Goal: Task Accomplishment & Management: Manage account settings

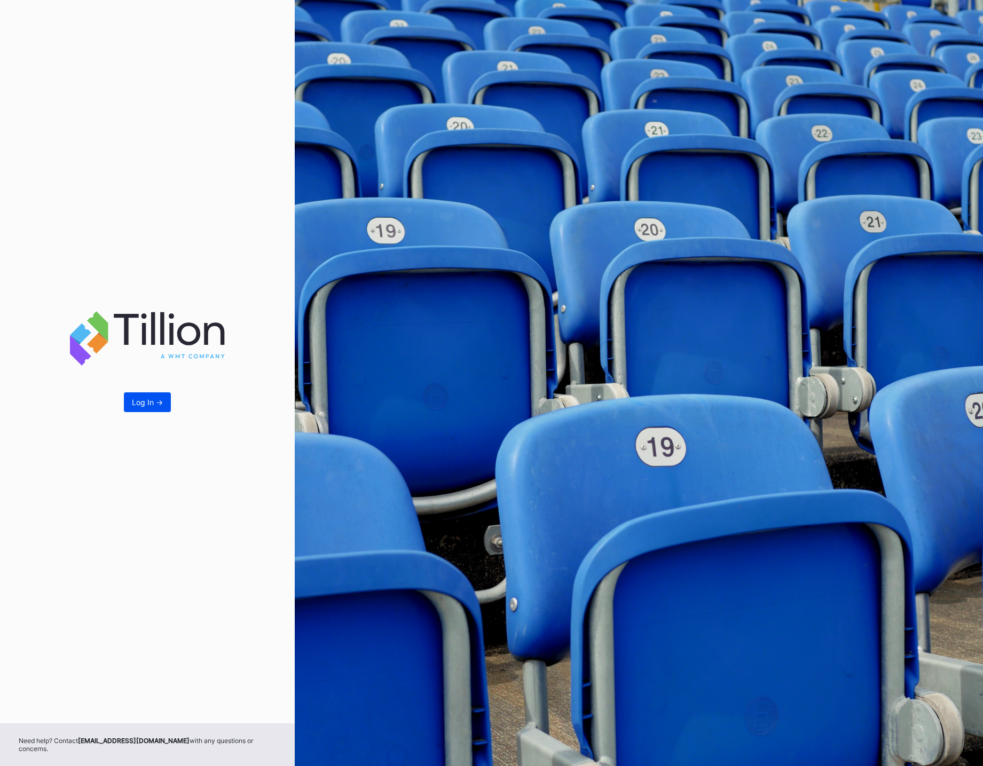
click at [143, 411] on button "Log In ->" at bounding box center [147, 402] width 47 height 20
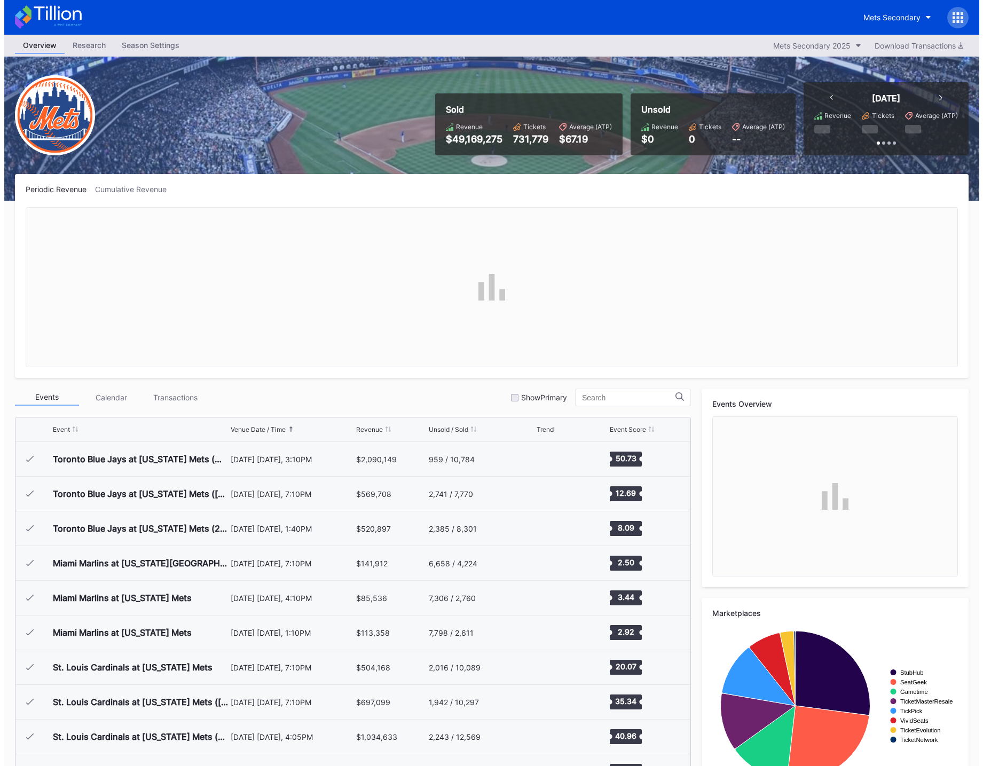
scroll to position [2703, 0]
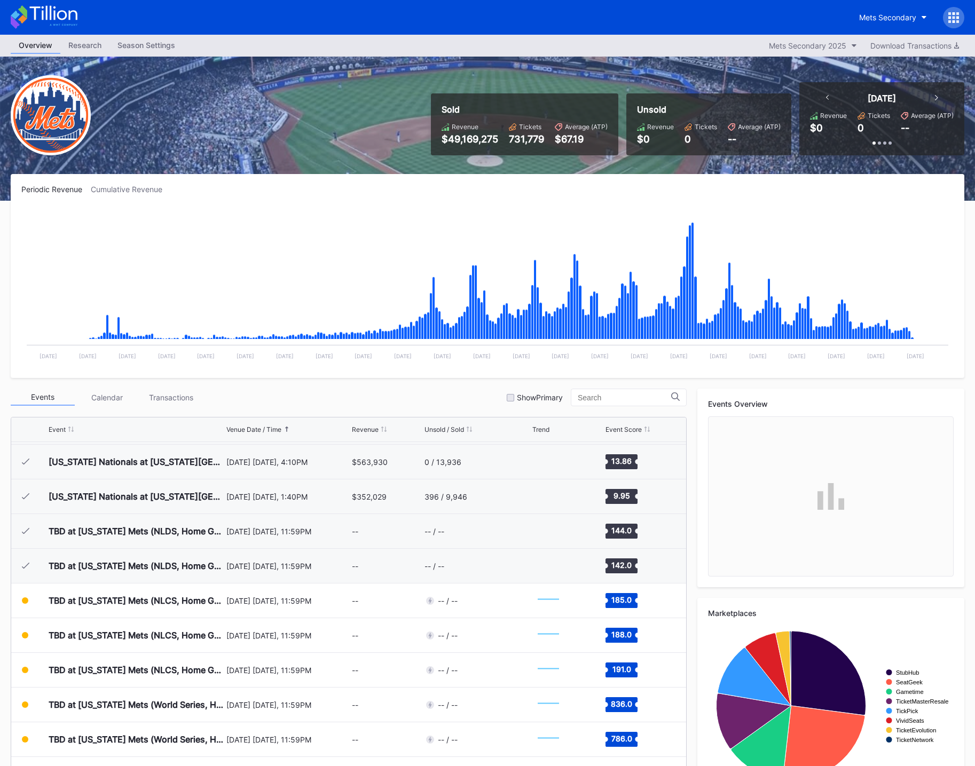
click at [147, 50] on div "Season Settings" at bounding box center [146, 44] width 74 height 15
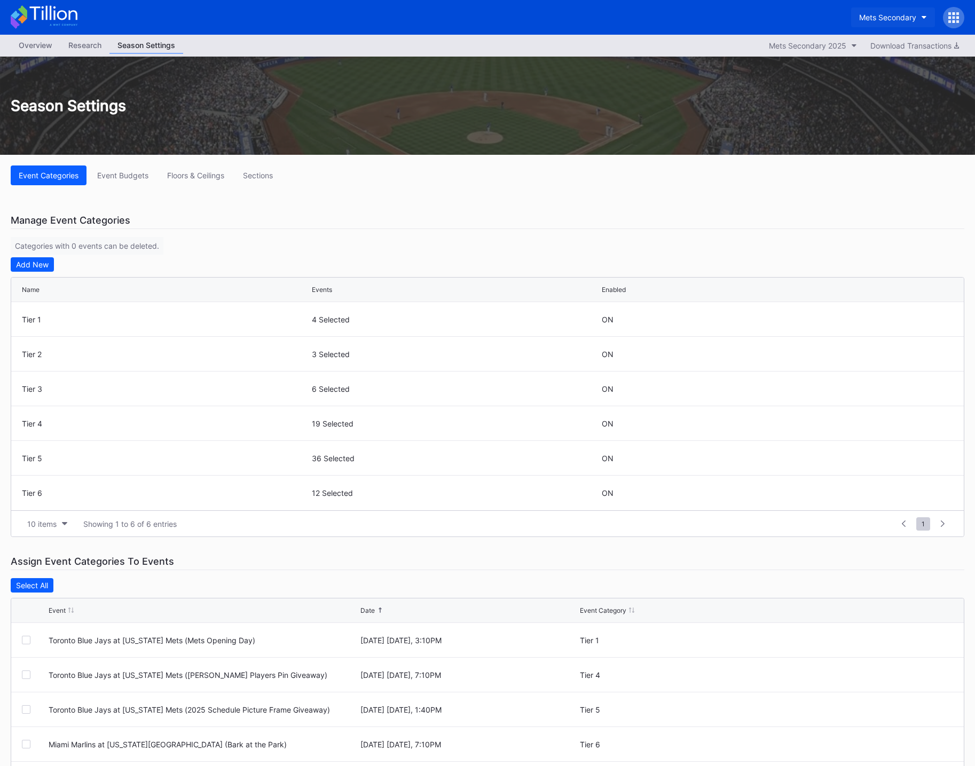
click at [920, 16] on button "Mets Secondary" at bounding box center [893, 17] width 84 height 20
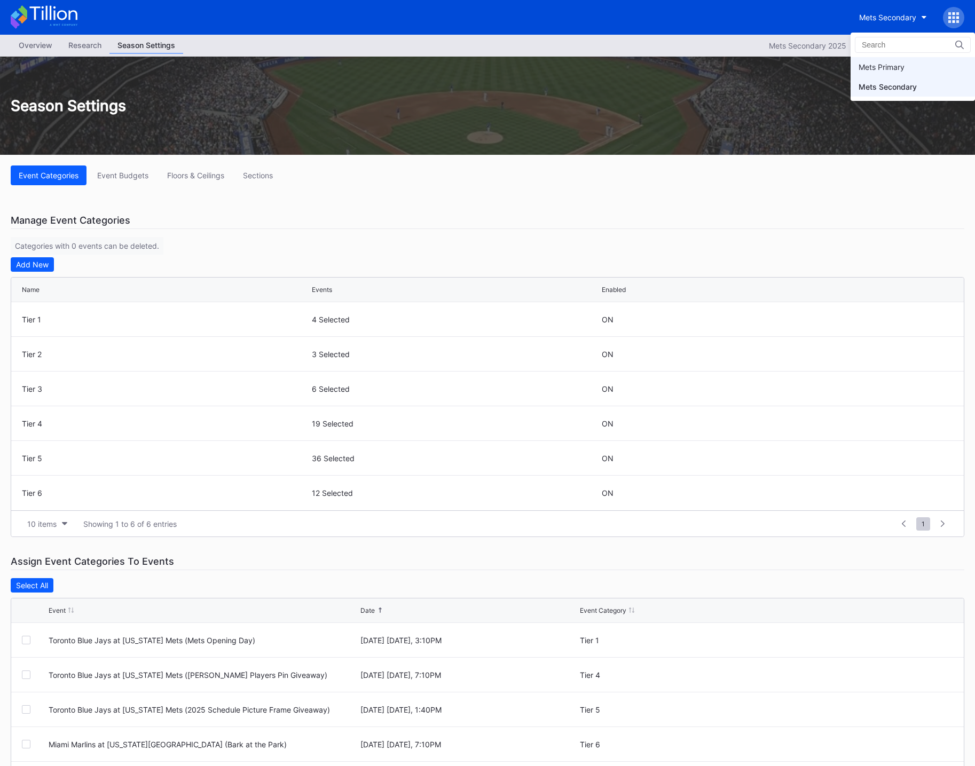
click at [888, 69] on div "Mets Primary" at bounding box center [881, 66] width 46 height 9
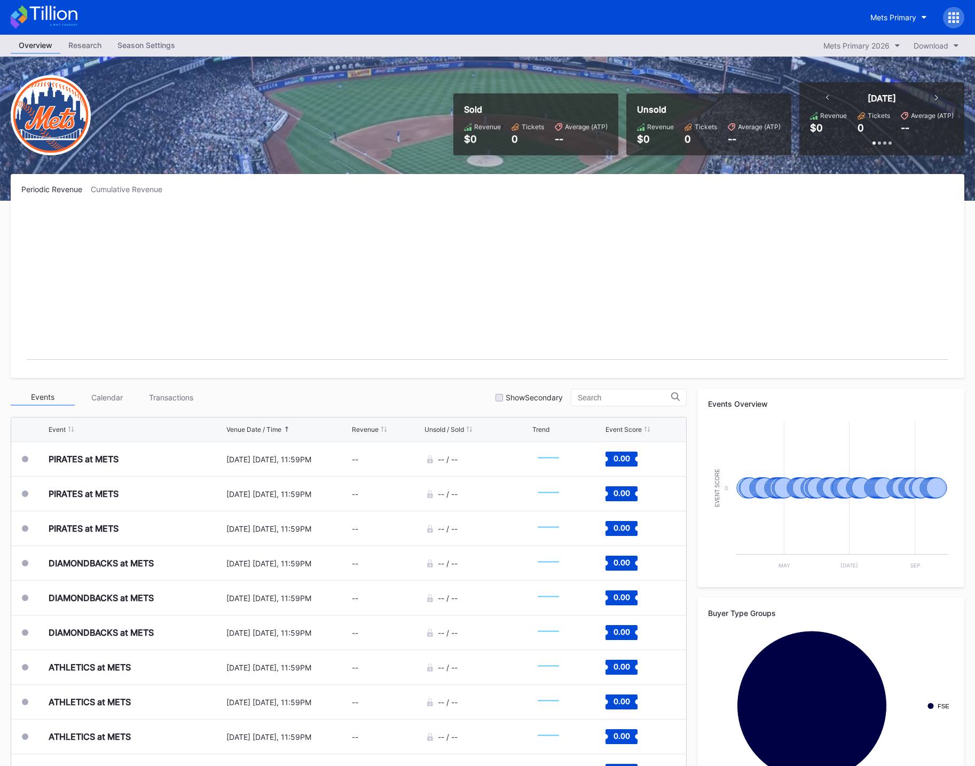
click at [144, 42] on div "Season Settings" at bounding box center [146, 44] width 74 height 15
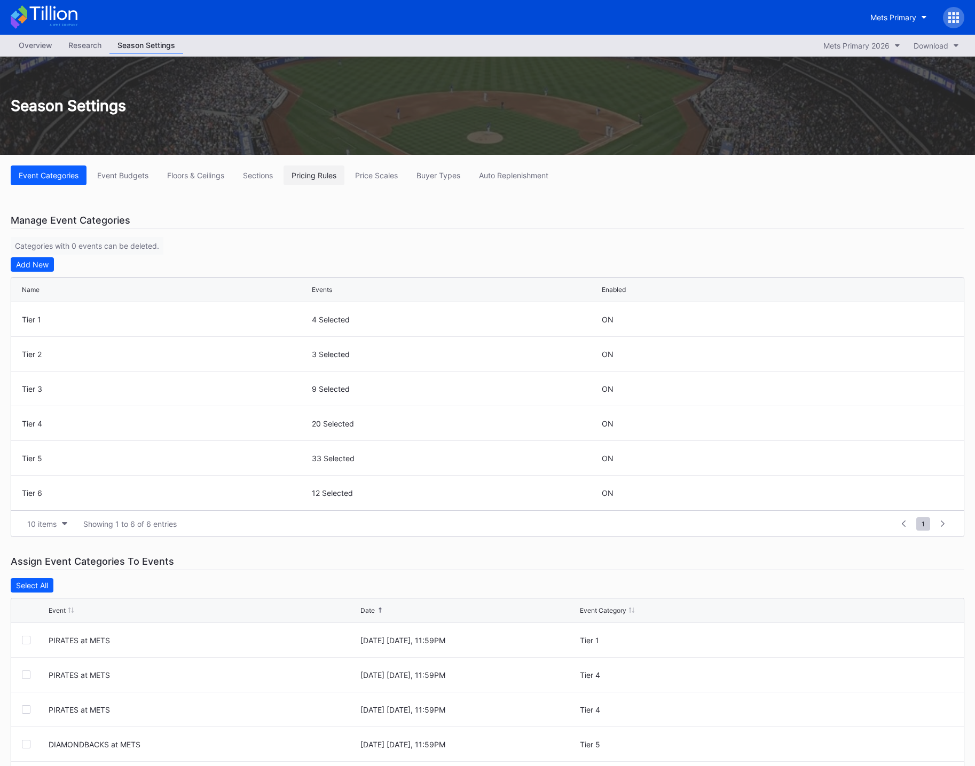
click at [321, 180] on button "Pricing Rules" at bounding box center [313, 175] width 61 height 20
